Goal: Task Accomplishment & Management: Complete application form

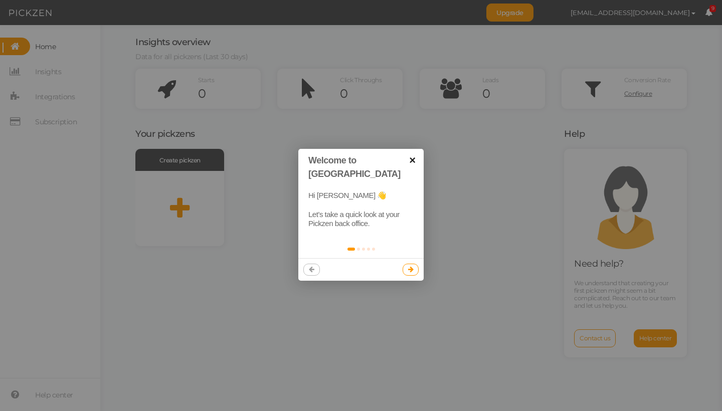
click at [410, 157] on link "×" at bounding box center [412, 160] width 23 height 23
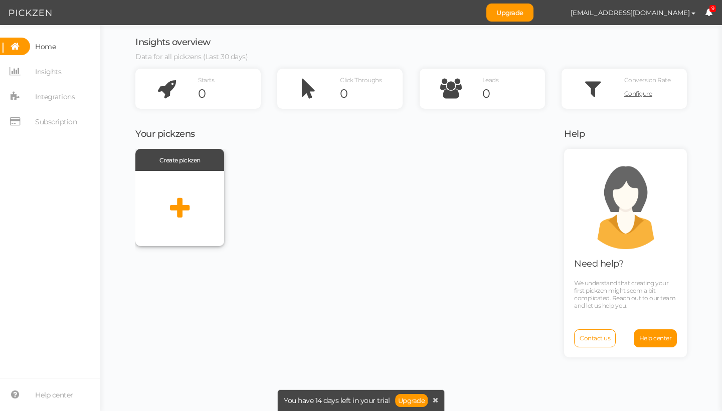
click at [204, 157] on div "Create pickzen" at bounding box center [179, 160] width 89 height 22
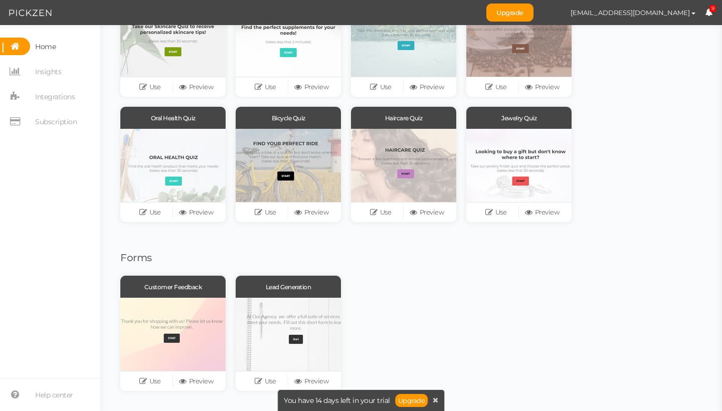
scroll to position [149, 0]
click at [308, 376] on link "Preview" at bounding box center [311, 381] width 46 height 14
click at [301, 383] on icon at bounding box center [299, 381] width 10 height 8
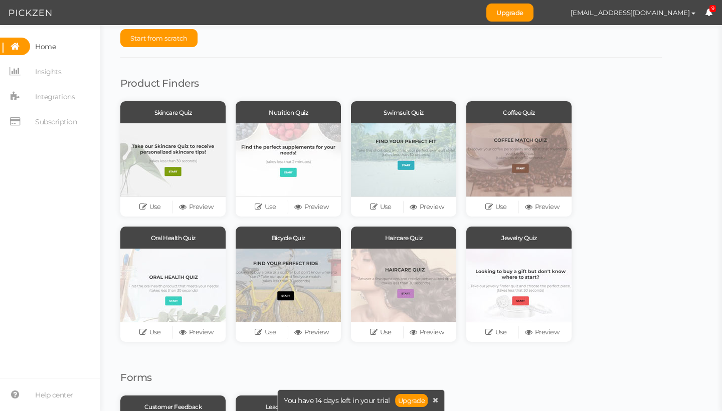
scroll to position [10, 0]
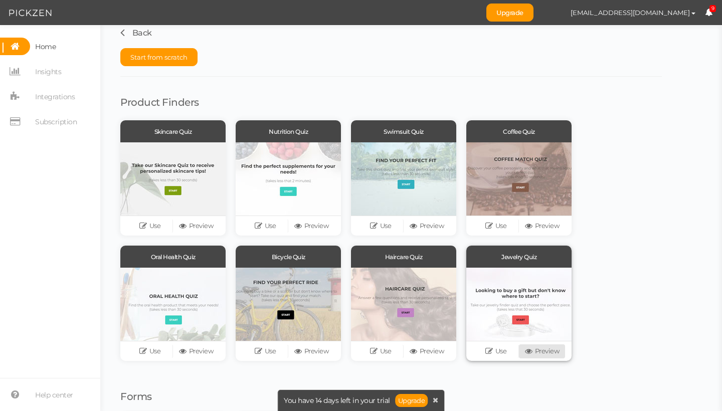
click at [559, 355] on link "Preview" at bounding box center [542, 351] width 46 height 14
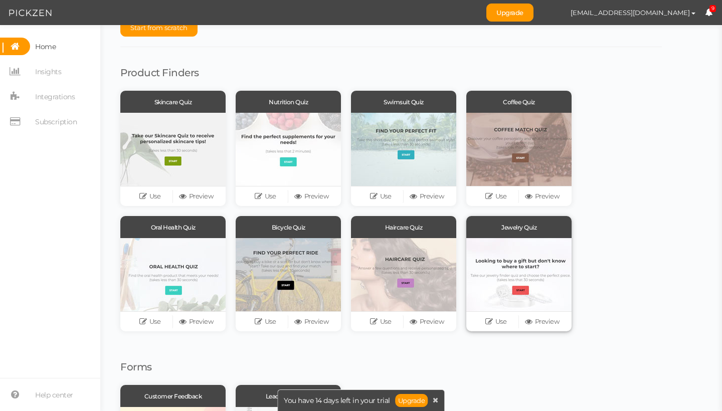
scroll to position [40, 0]
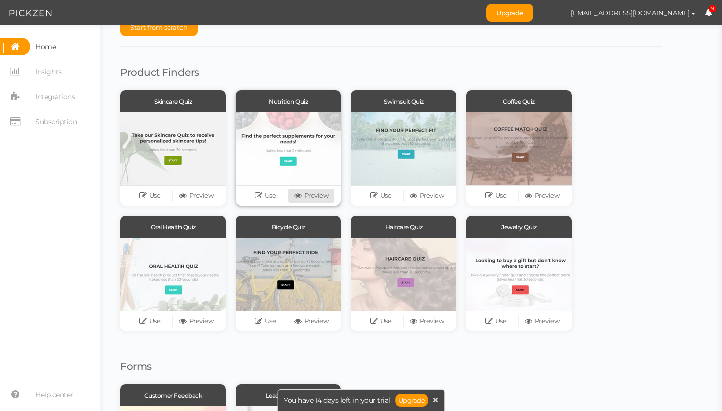
click at [310, 197] on link "Preview" at bounding box center [311, 196] width 46 height 14
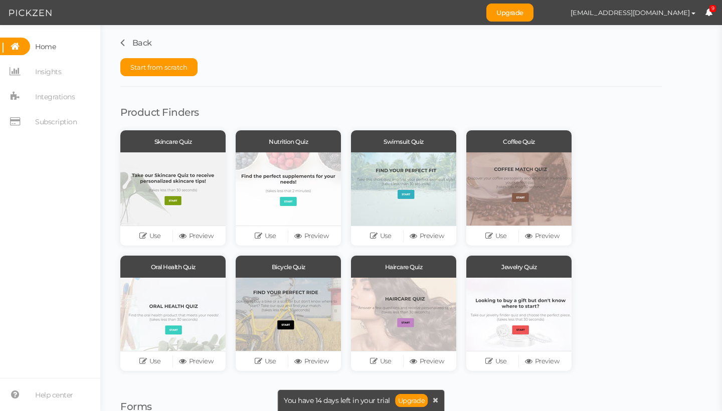
scroll to position [0, 0]
click at [184, 75] on button "Start from scratch" at bounding box center [158, 67] width 77 height 18
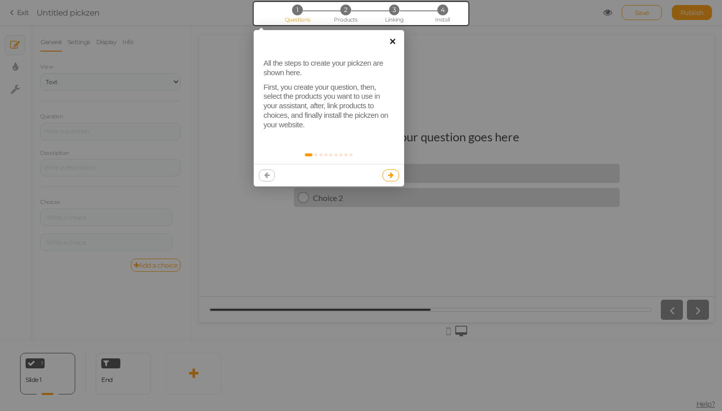
click at [391, 37] on link "×" at bounding box center [392, 41] width 23 height 23
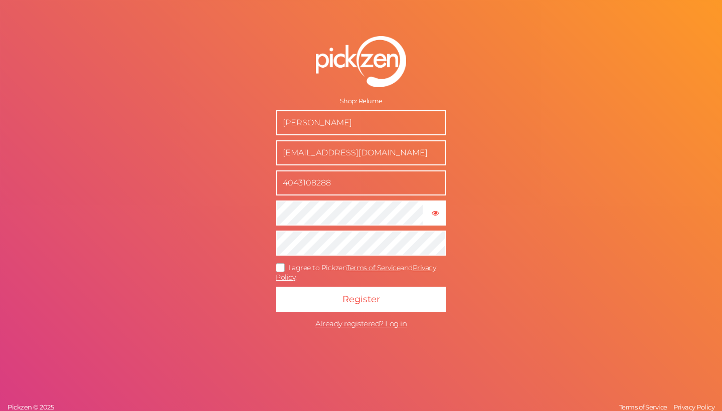
click at [280, 268] on icon at bounding box center [281, 268] width 16 height 6
click at [0, 0] on input "I agree to Pickzen Terms of Service and Privacy Policy ." at bounding box center [0, 0] width 0 height 0
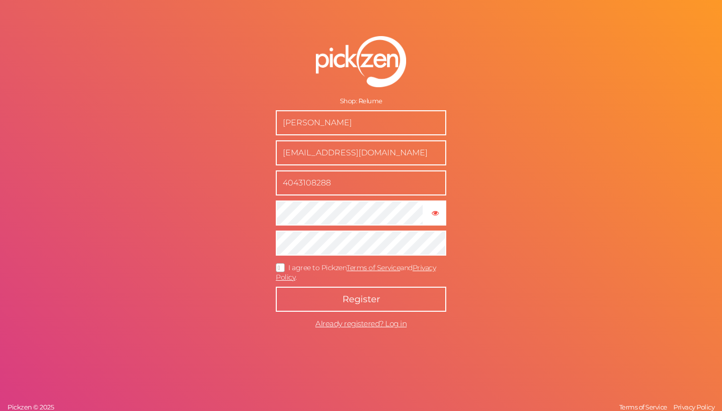
click at [382, 302] on button "Register" at bounding box center [361, 299] width 170 height 25
